Goal: Information Seeking & Learning: Learn about a topic

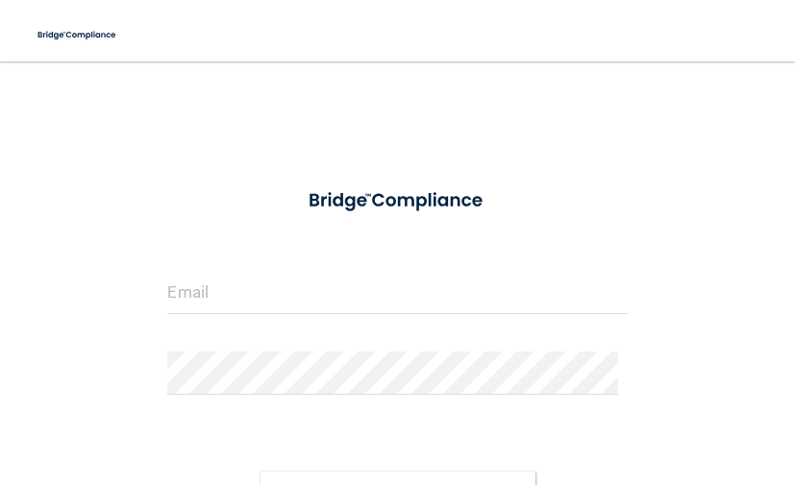
scroll to position [172, 0]
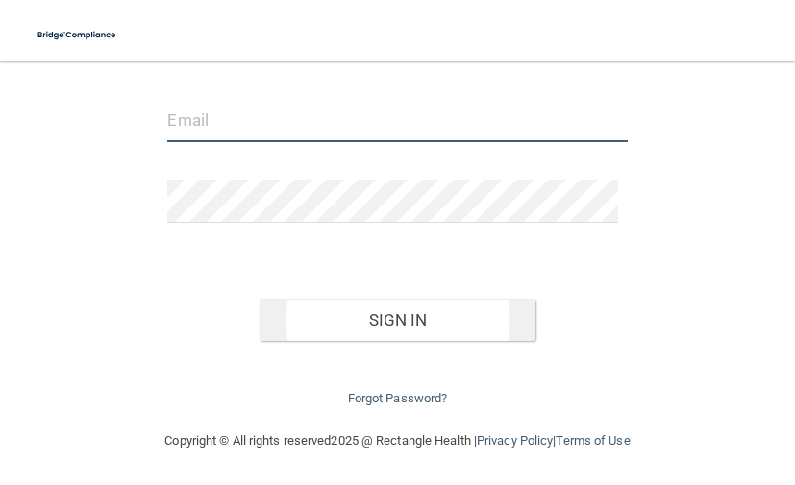
type input "[PERSON_NAME][EMAIL_ADDRESS][PERSON_NAME][DOMAIN_NAME]"
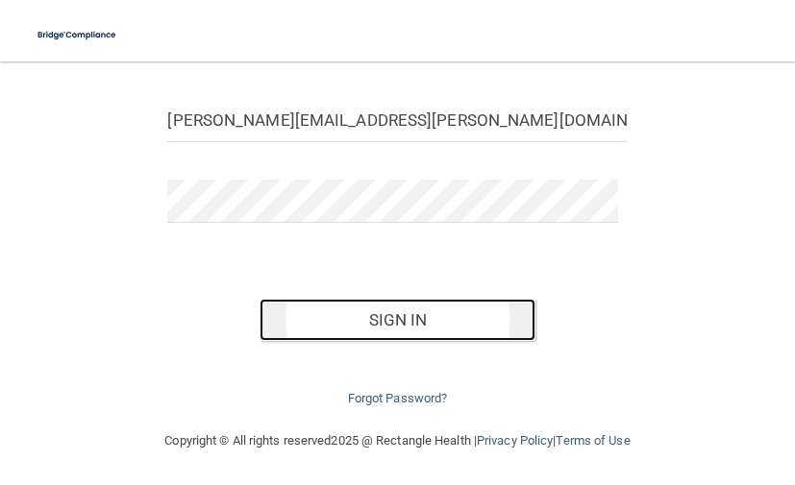
click at [417, 317] on button "Sign In" at bounding box center [398, 320] width 276 height 42
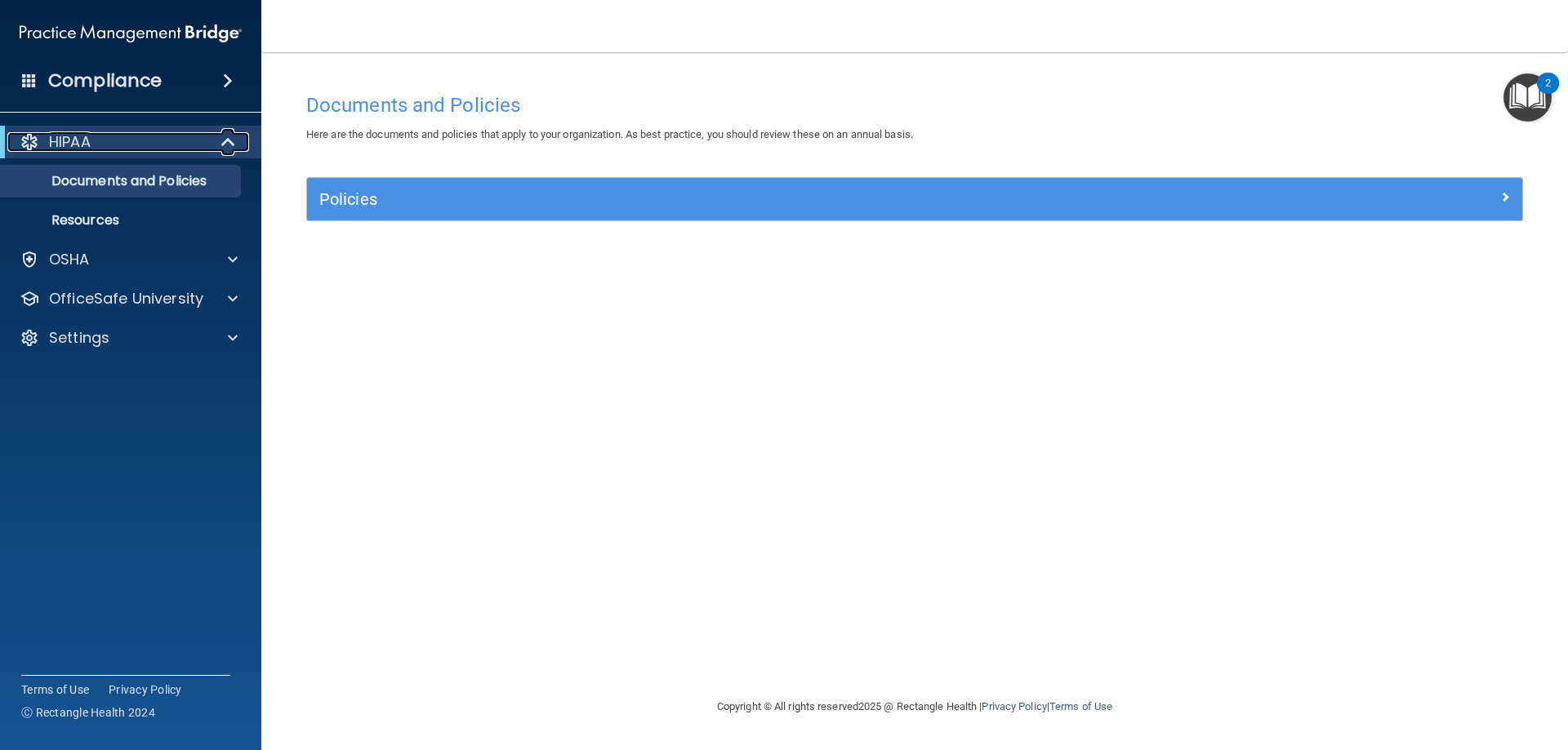
click at [83, 141] on p "HIPAA" at bounding box center [70, 142] width 42 height 20
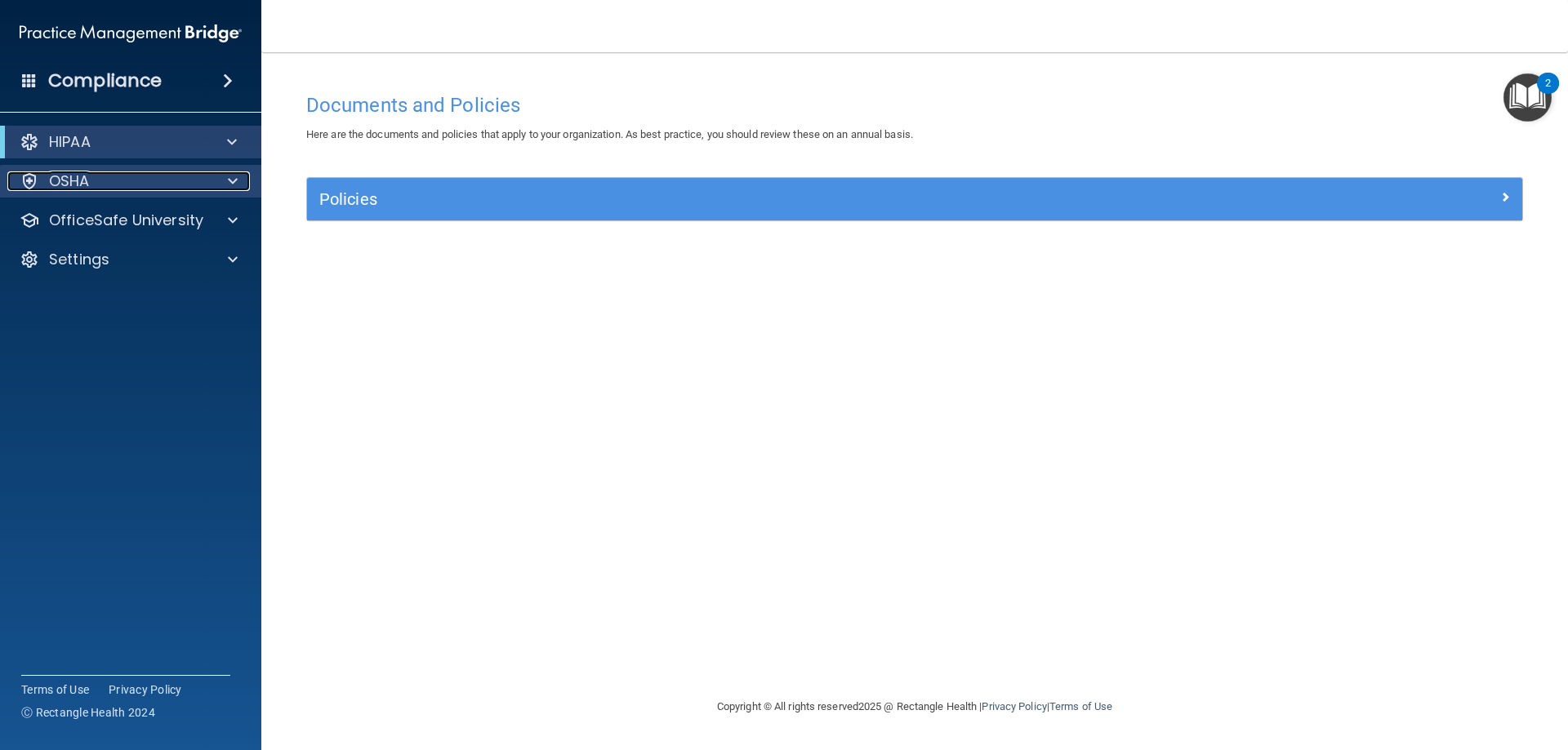
click at [72, 185] on p "OSHA" at bounding box center [70, 181] width 41 height 20
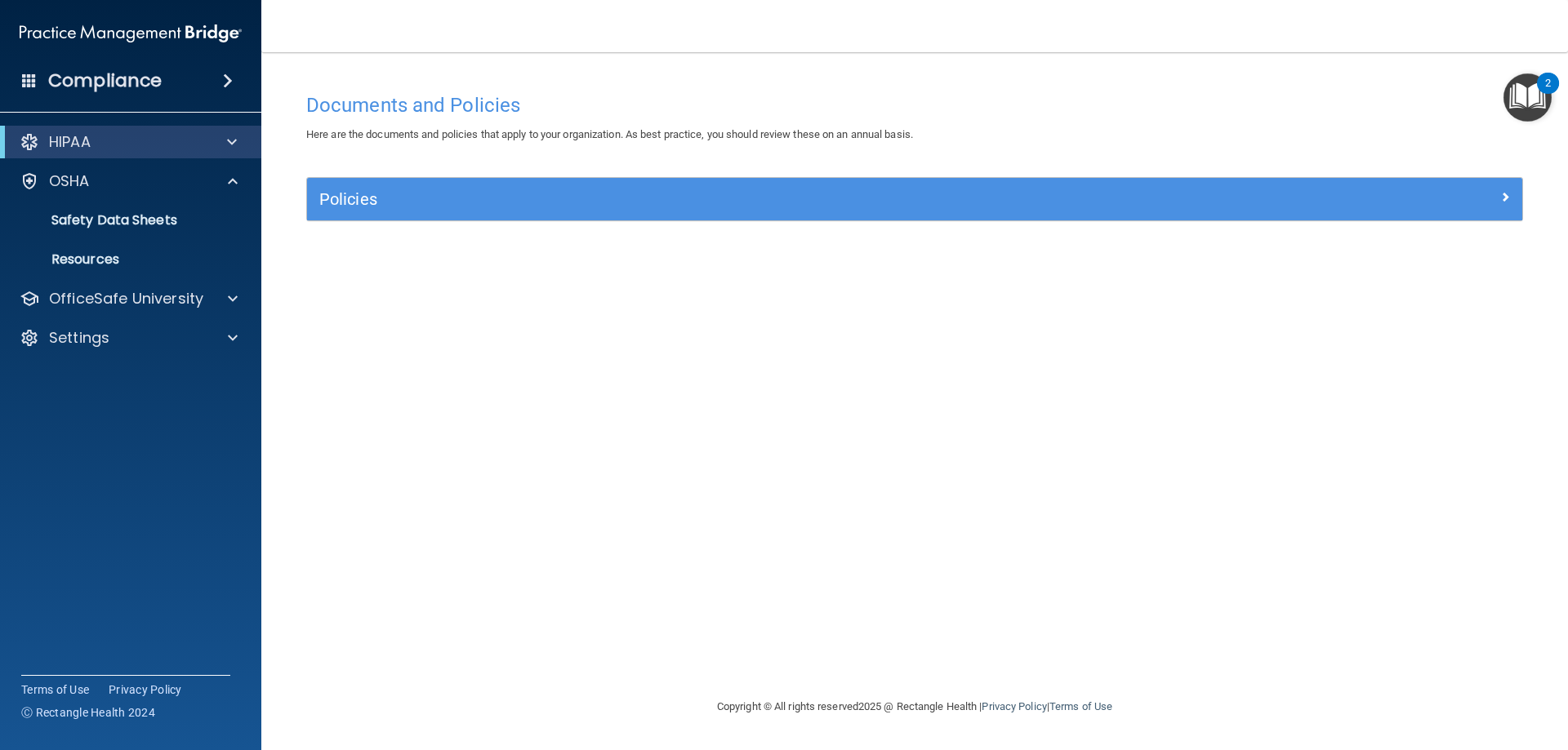
click at [35, 85] on span at bounding box center [29, 80] width 14 height 14
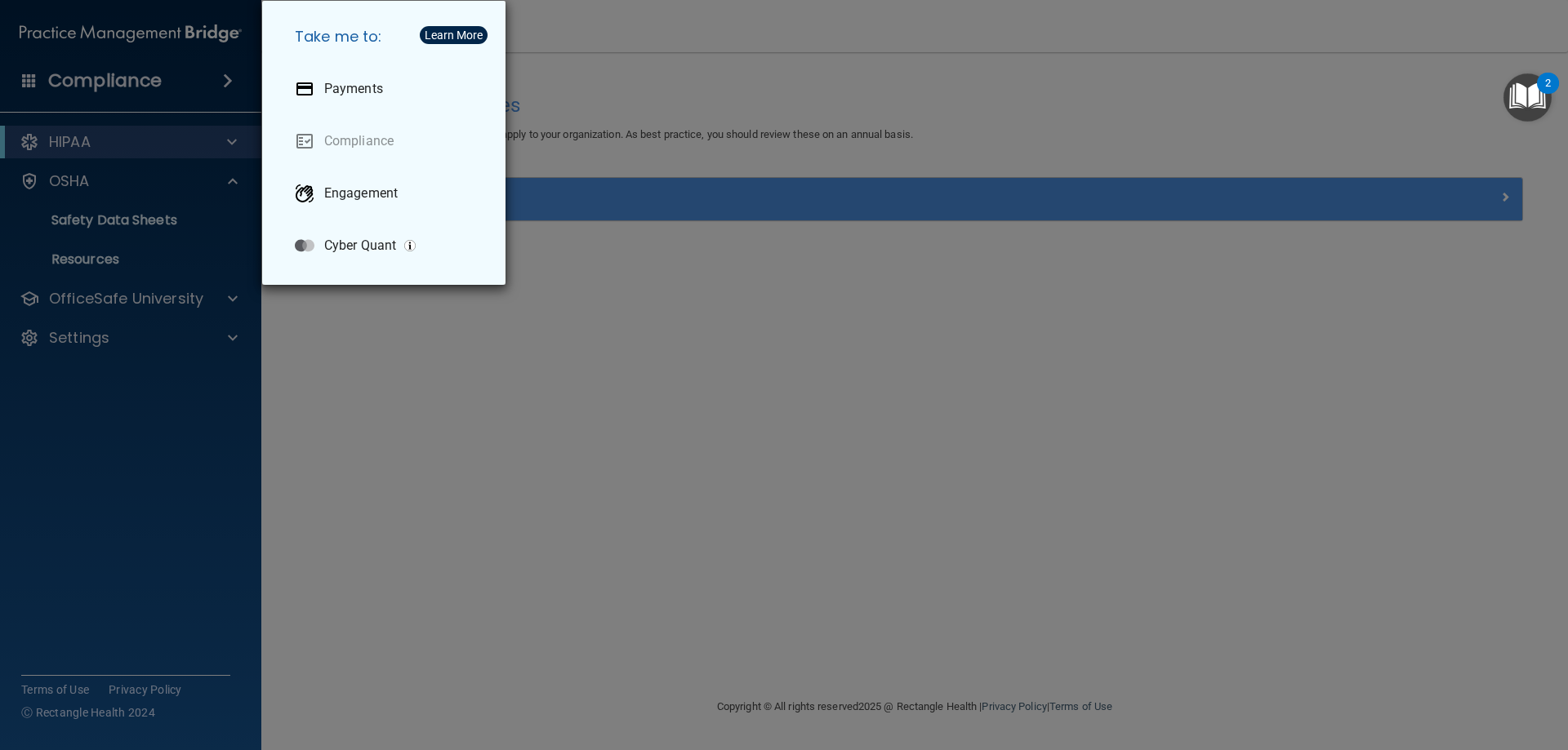
click at [481, 31] on div "Learn More" at bounding box center [454, 35] width 58 height 11
click at [454, 30] on div "Learn More" at bounding box center [454, 35] width 58 height 11
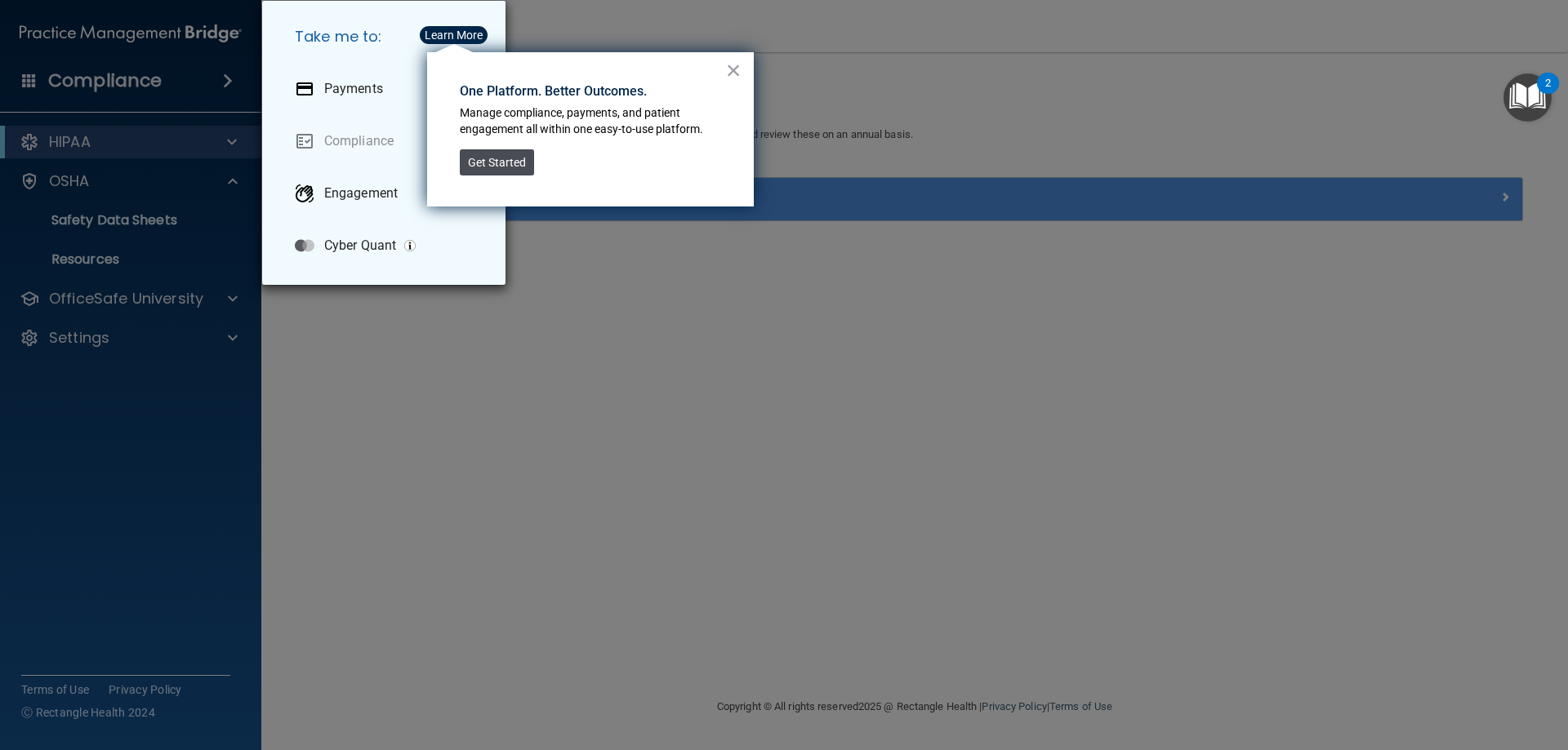
click at [488, 149] on button "Get Started" at bounding box center [496, 162] width 74 height 26
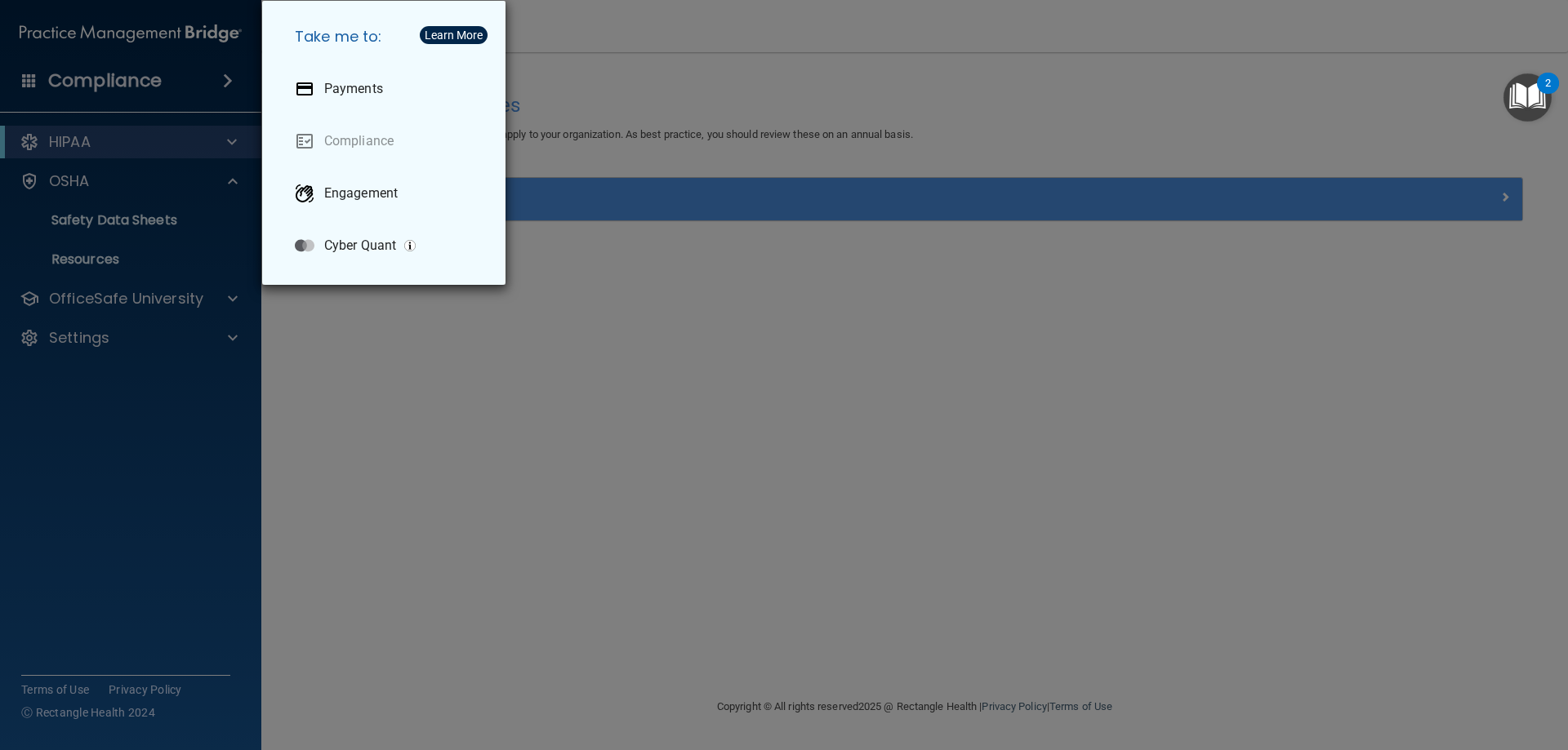
click at [110, 301] on div "Take me to: Payments Compliance Engagement Cyber Quant" at bounding box center [784, 375] width 1568 height 750
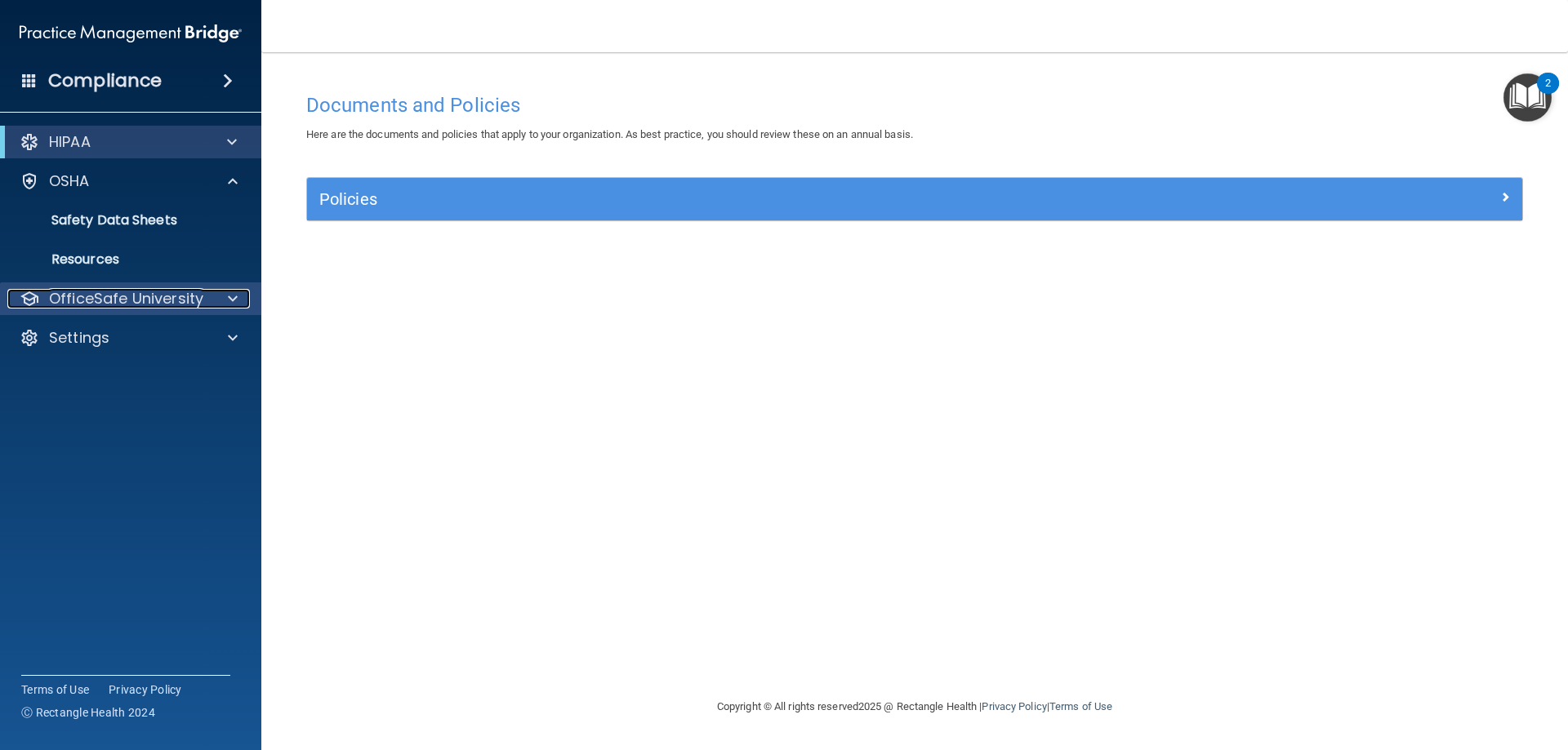
click at [223, 295] on div at bounding box center [230, 298] width 41 height 20
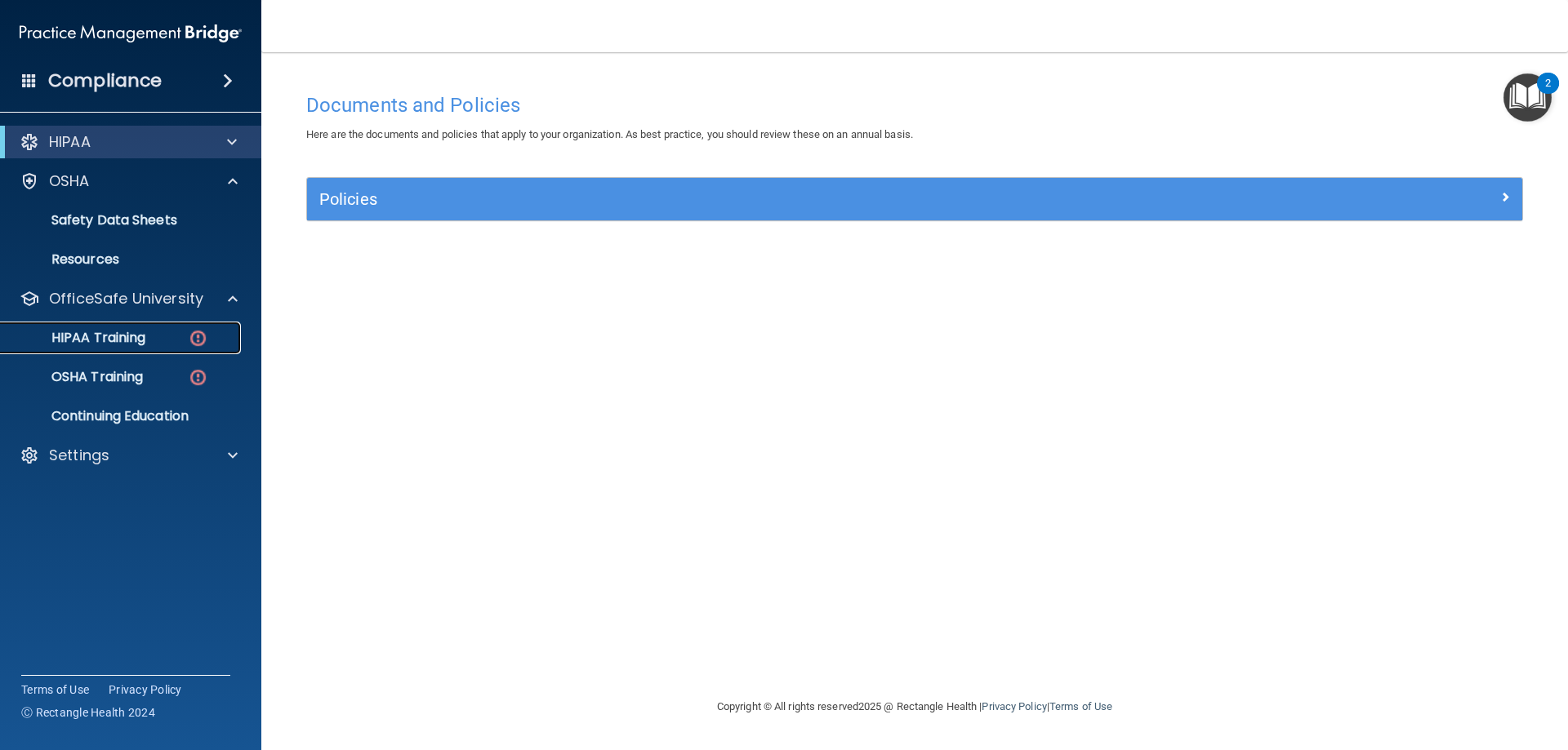
click at [147, 334] on div "HIPAA Training" at bounding box center [121, 337] width 223 height 16
